Goal: Find specific page/section: Find specific page/section

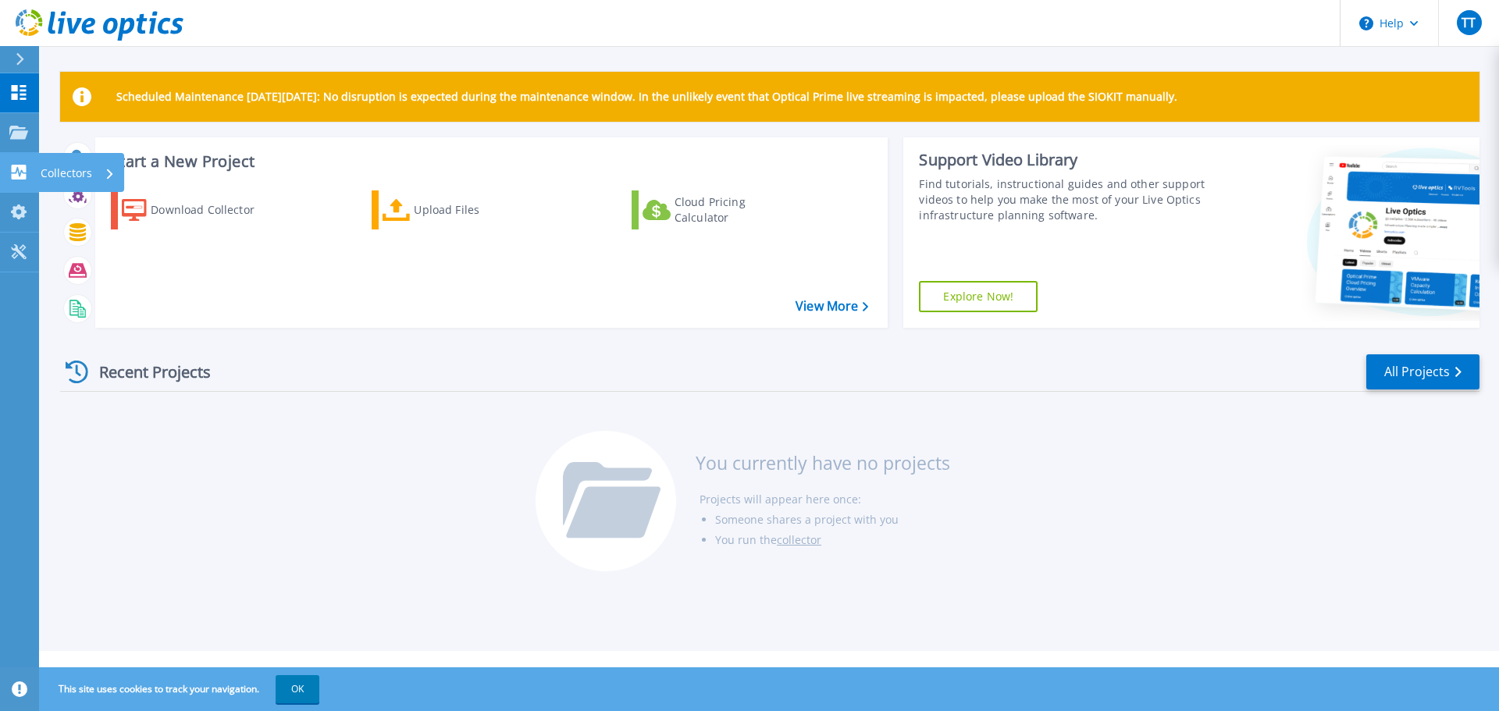
click at [12, 166] on icon at bounding box center [19, 172] width 15 height 15
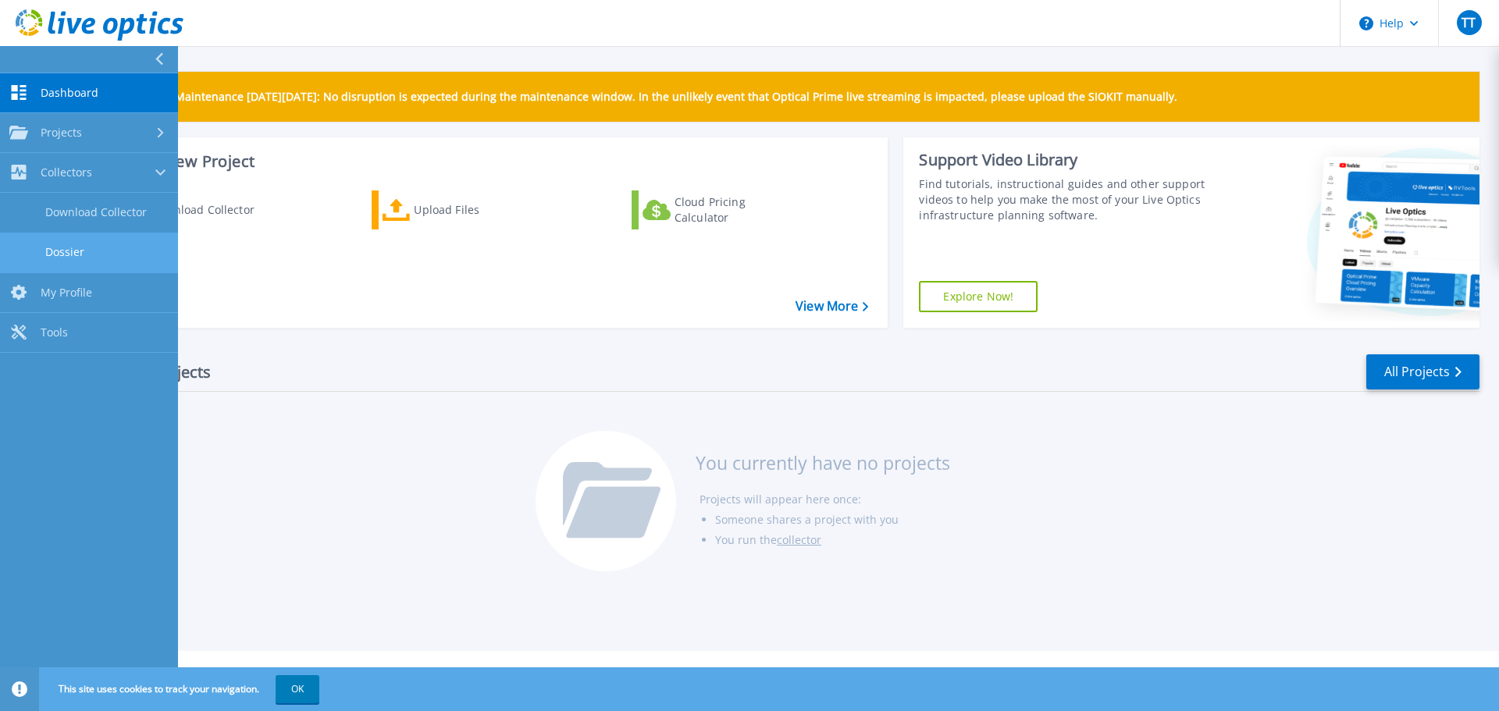
click at [103, 248] on link "Dossier" at bounding box center [89, 253] width 178 height 40
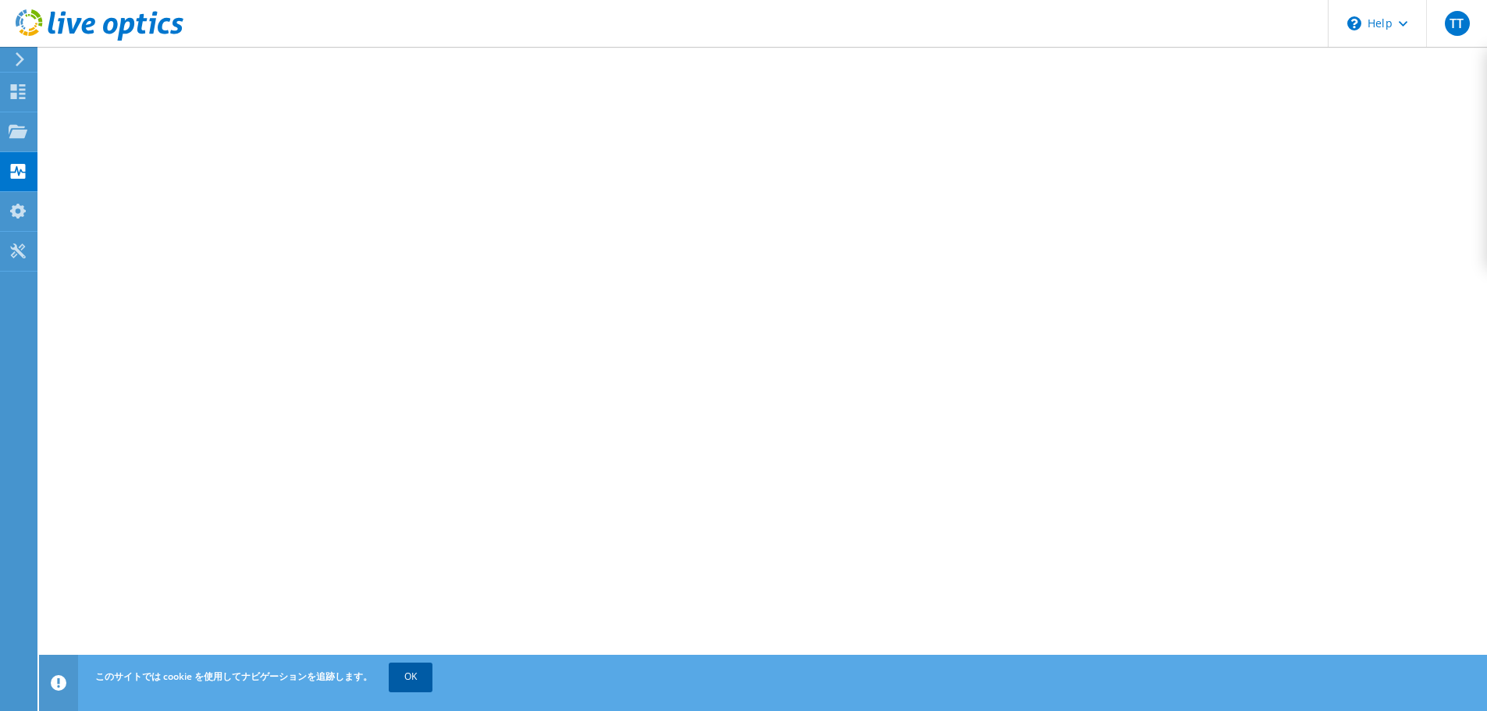
click at [389, 673] on link "OK" at bounding box center [411, 677] width 44 height 28
